Goal: Task Accomplishment & Management: Use online tool/utility

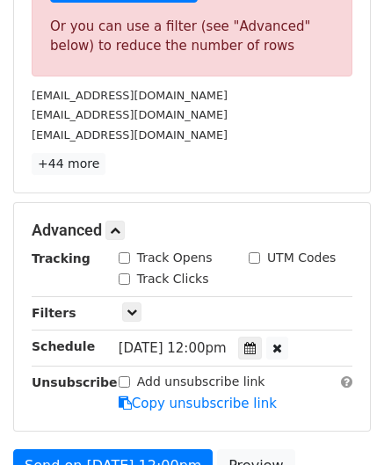
scroll to position [792, 0]
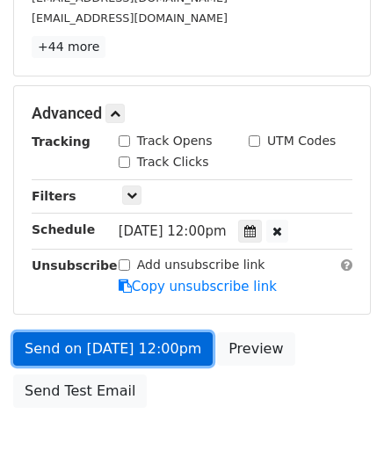
click at [193, 341] on link "Send on [DATE] 12:00pm" at bounding box center [113, 348] width 200 height 33
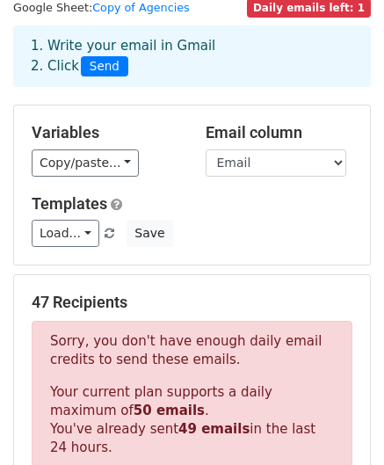
scroll to position [0, 0]
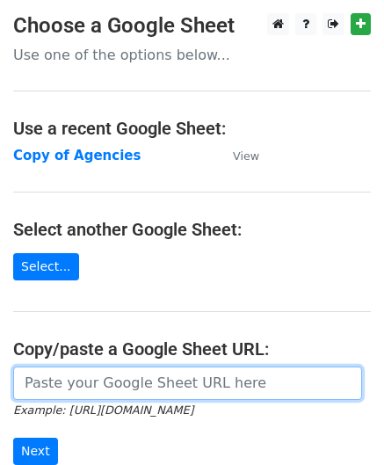
click at [91, 386] on input "url" at bounding box center [187, 383] width 349 height 33
paste input "https://docs.google.com/spreadsheets/d/1FGV9Y3QGBV4qKMj9OtzuWpgH-t0N98RqfvCYqg_…"
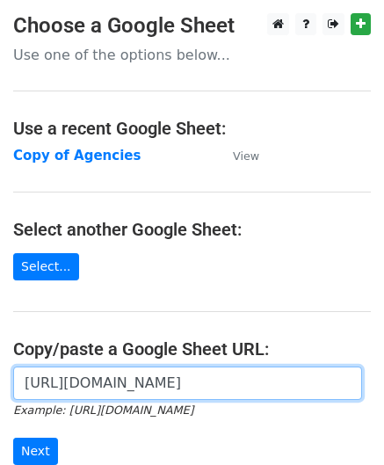
scroll to position [0, 393]
type input "https://docs.google.com/spreadsheets/d/1FGV9Y3QGBV4qKMj9OtzuWpgH-t0N98RqfvCYqg_…"
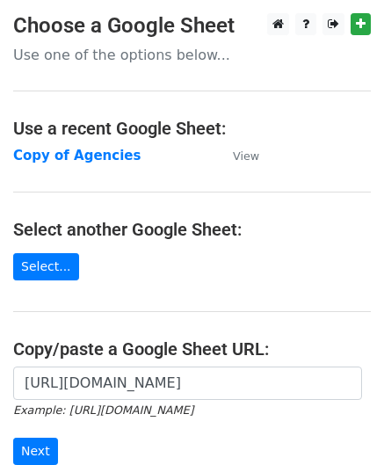
scroll to position [0, 0]
click at [141, 272] on main "Choose a Google Sheet Use one of the options below... Use a recent Google Sheet…" at bounding box center [192, 286] width 384 height 546
click at [29, 448] on input "Next" at bounding box center [35, 451] width 45 height 27
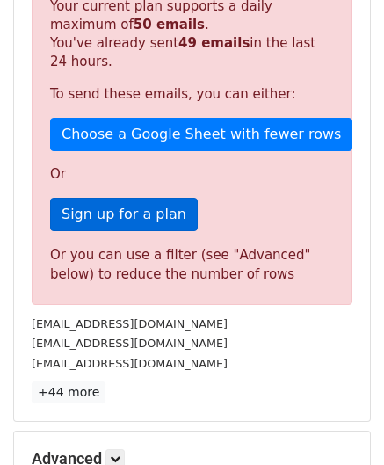
scroll to position [440, 0]
